Goal: Information Seeking & Learning: Understand process/instructions

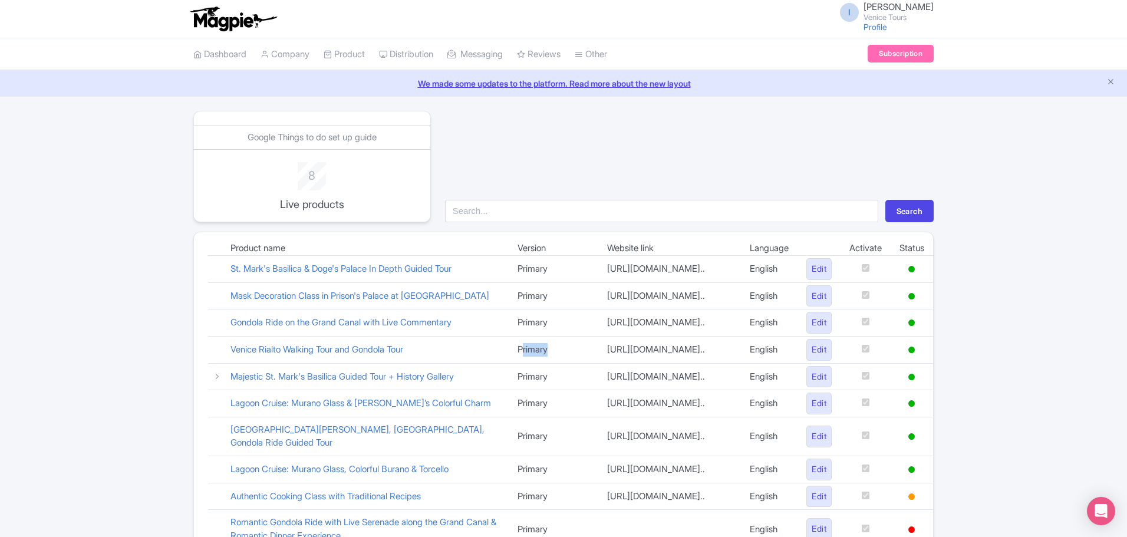
drag, startPoint x: 486, startPoint y: 394, endPoint x: 522, endPoint y: 393, distance: 36.0
click at [522, 363] on td "Primary" at bounding box center [553, 349] width 89 height 27
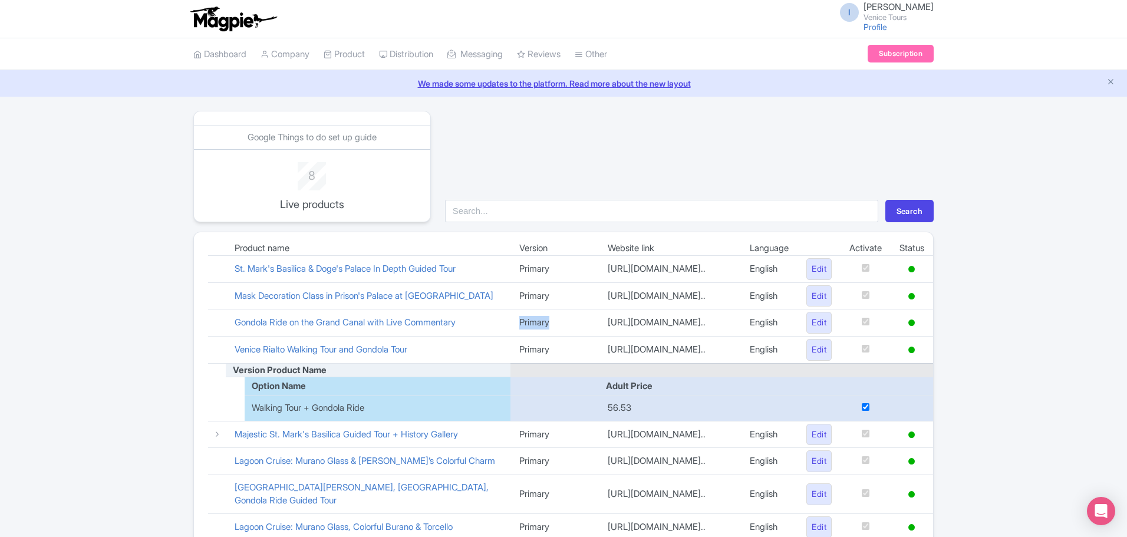
drag, startPoint x: 484, startPoint y: 355, endPoint x: 520, endPoint y: 354, distance: 36.0
click at [520, 337] on td "Primary" at bounding box center [555, 323] width 88 height 27
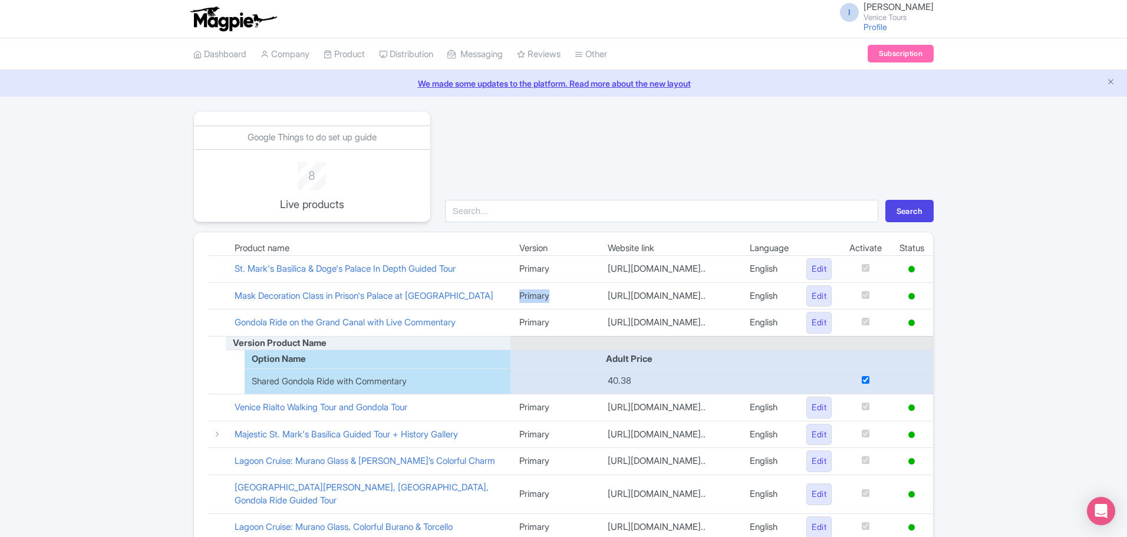
drag, startPoint x: 483, startPoint y: 314, endPoint x: 528, endPoint y: 310, distance: 45.0
click at [528, 310] on td "Primary" at bounding box center [555, 295] width 88 height 27
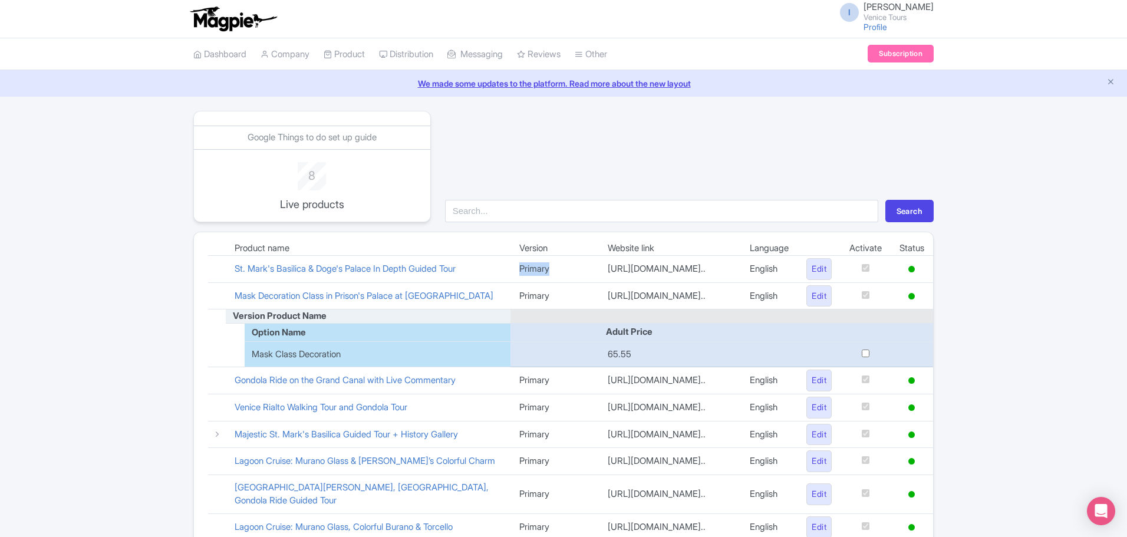
drag, startPoint x: 482, startPoint y: 274, endPoint x: 527, endPoint y: 275, distance: 44.2
click at [527, 275] on td "Primary" at bounding box center [555, 269] width 88 height 27
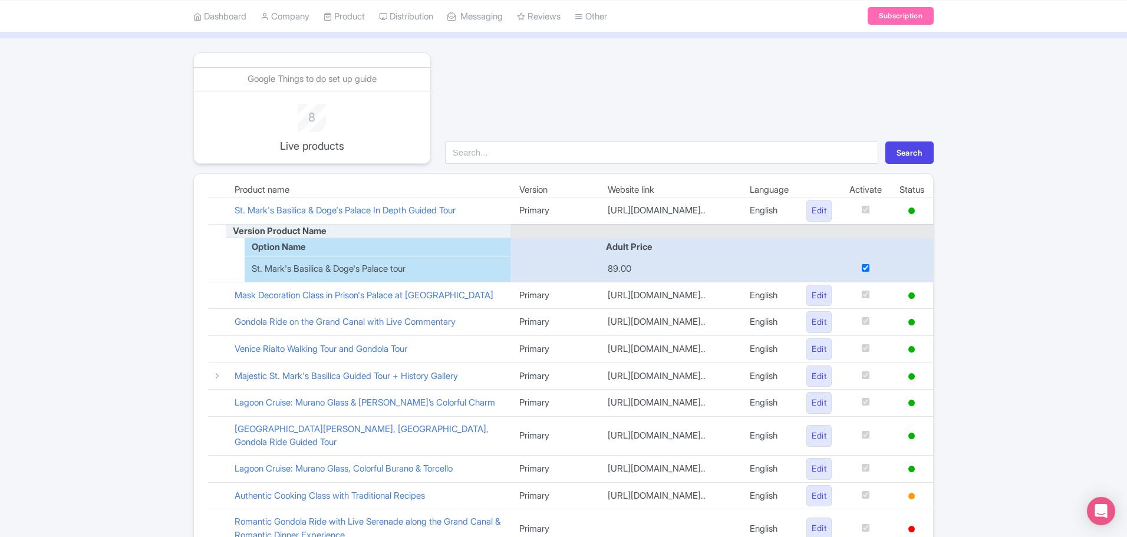
scroll to position [236, 0]
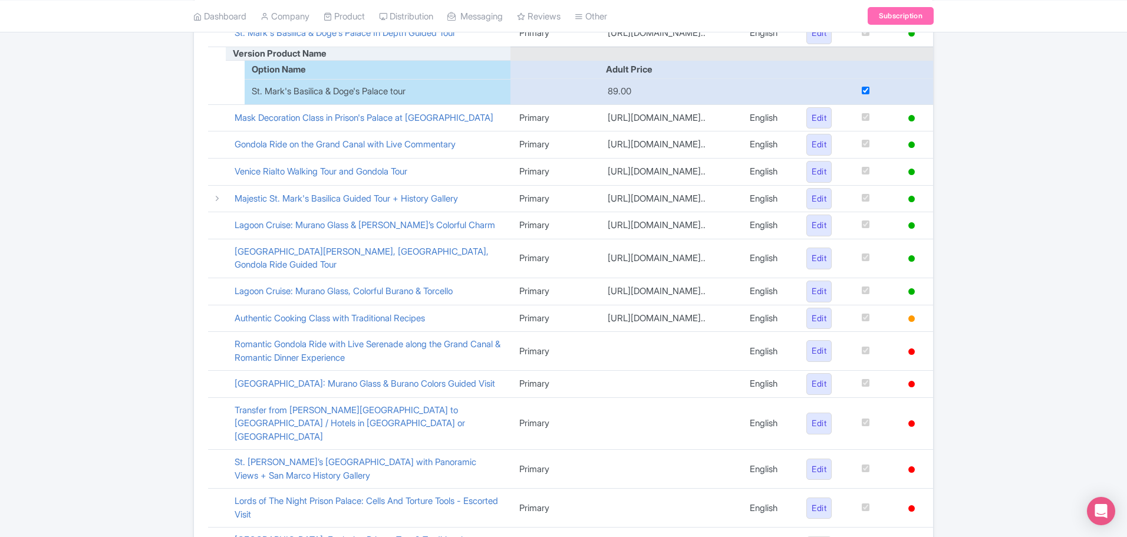
click at [1038, 288] on div "Google Things to do set up guide 8 Live products Search Product name Version We…" at bounding box center [563, 411] width 1127 height 1072
drag, startPoint x: 1127, startPoint y: 254, endPoint x: 1122, endPoint y: 300, distance: 46.8
click at [1123, 300] on div "Google Things to do set up guide 8 Live products Search Product name Version We…" at bounding box center [563, 411] width 1127 height 1072
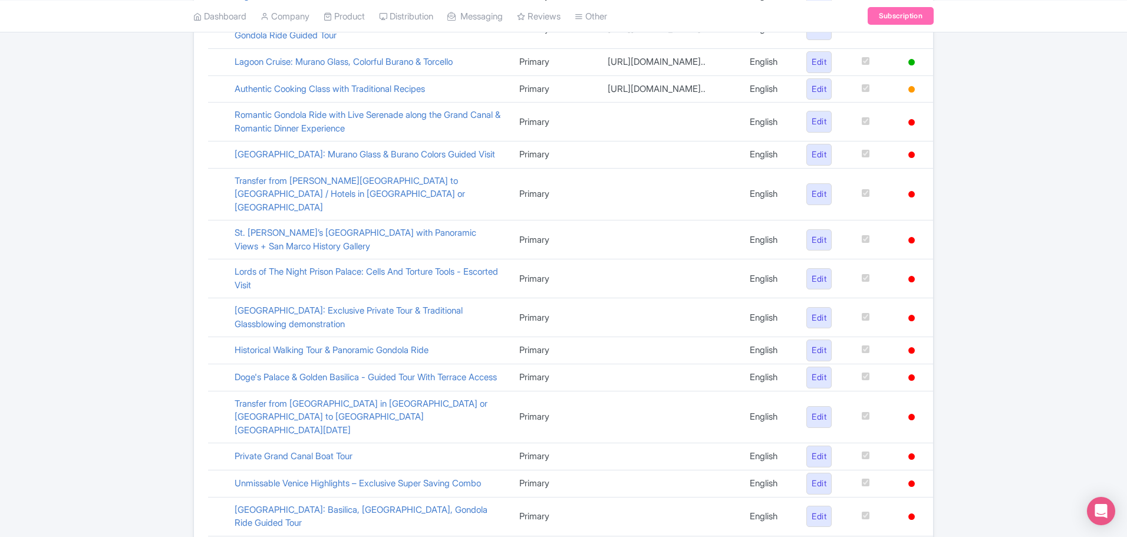
scroll to position [170, 0]
